Goal: Information Seeking & Learning: Understand process/instructions

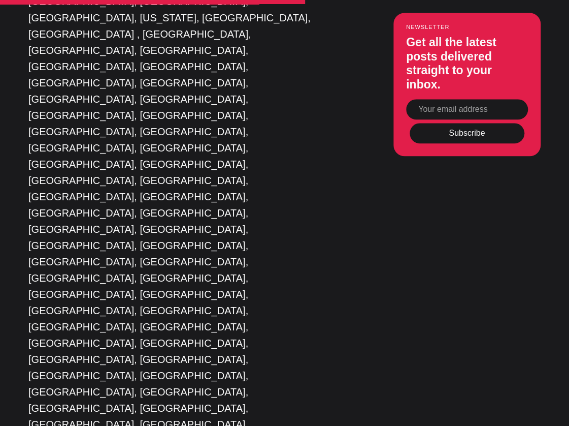
scroll to position [2133, 0]
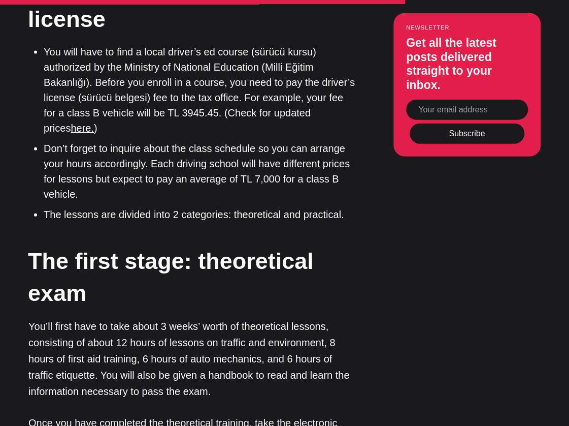
scroll to position [2679, 0]
